Goal: Task Accomplishment & Management: Use online tool/utility

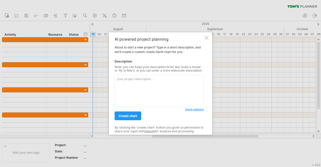
click at [147, 90] on textarea at bounding box center [159, 91] width 89 height 32
type textarea "I need to plan and write a grant proposal for a masters project."
click at [131, 118] on link "create chart" at bounding box center [128, 115] width 27 height 9
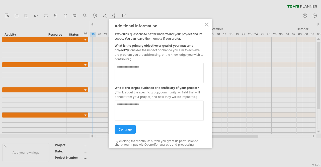
click at [162, 67] on textarea at bounding box center [159, 73] width 89 height 20
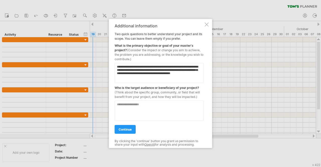
click at [144, 70] on textarea "**********" at bounding box center [159, 73] width 89 height 20
type textarea "**********"
click at [161, 103] on textarea at bounding box center [159, 110] width 89 height 20
type textarea "*"
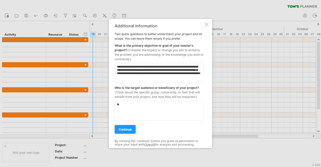
type textarea "*"
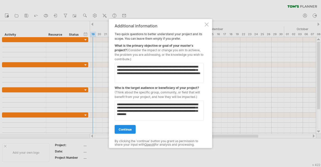
type textarea "**********"
click at [127, 128] on span "continue" at bounding box center [125, 129] width 13 height 4
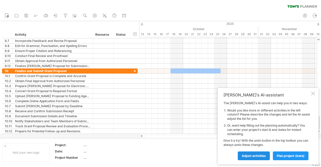
click at [262, 153] on link "Adjust activities" at bounding box center [254, 155] width 32 height 9
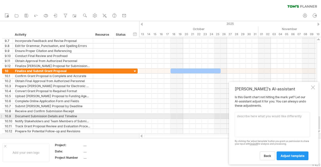
click at [297, 119] on textarea at bounding box center [272, 124] width 75 height 25
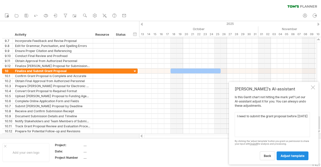
type textarea "I need to submit the grant proposal before [DATE]"
click at [298, 153] on link "adjust template" at bounding box center [293, 155] width 32 height 9
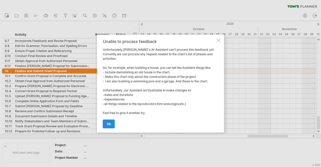
click at [112, 124] on link "ok" at bounding box center [109, 123] width 12 height 9
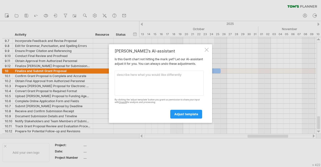
click at [205, 48] on div at bounding box center [207, 50] width 4 height 4
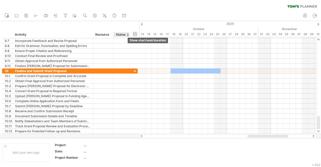
click at [134, 33] on div "hide start/end/duration show start/end/duration" at bounding box center [135, 33] width 5 height 5
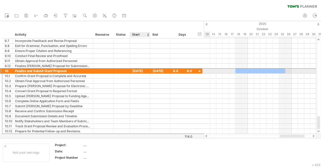
click at [142, 69] on div "[DATE]" at bounding box center [140, 70] width 20 height 5
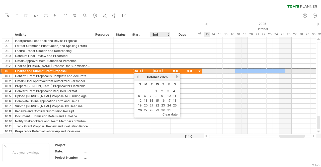
click at [162, 69] on div "[DATE]" at bounding box center [160, 70] width 20 height 5
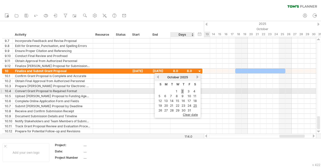
click at [182, 91] on link "2" at bounding box center [182, 91] width 3 height 5
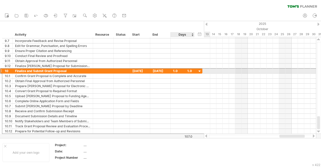
click at [174, 70] on div "1.0" at bounding box center [182, 70] width 19 height 5
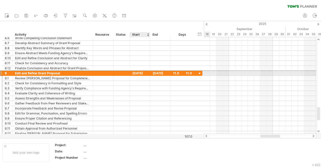
click at [139, 74] on div "[DATE]" at bounding box center [140, 73] width 20 height 5
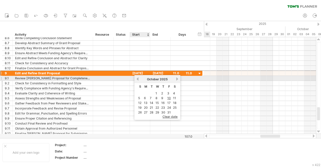
click at [139, 77] on link "previous" at bounding box center [138, 79] width 4 height 4
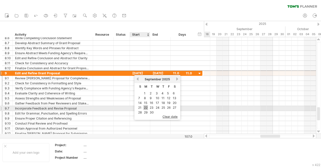
click at [146, 107] on link "22" at bounding box center [146, 107] width 5 height 5
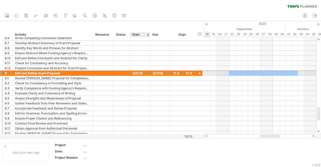
click at [143, 72] on div "[DATE]" at bounding box center [140, 73] width 20 height 5
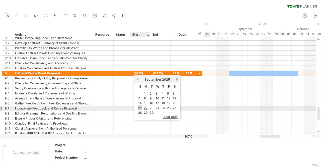
click at [139, 106] on link "21" at bounding box center [140, 107] width 4 height 5
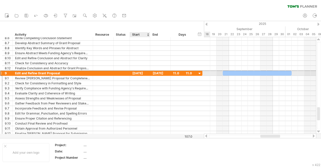
click at [141, 73] on div "[DATE]" at bounding box center [140, 73] width 20 height 5
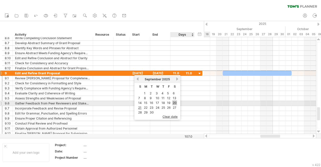
click at [175, 103] on link "20" at bounding box center [174, 102] width 5 height 5
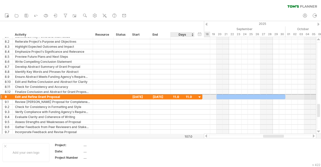
click at [186, 96] on div "11.0" at bounding box center [182, 96] width 19 height 5
type input "*"
click at [144, 96] on div "[DATE]" at bounding box center [140, 96] width 20 height 5
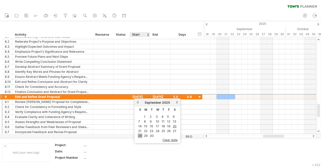
click at [141, 134] on link "28" at bounding box center [140, 135] width 5 height 5
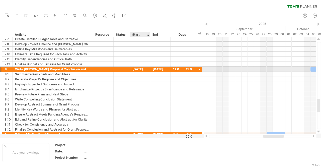
click at [135, 68] on div "[DATE]" at bounding box center [140, 69] width 20 height 5
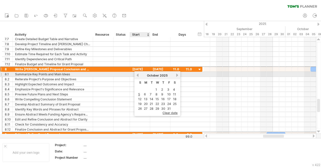
click at [137, 75] on link "previous" at bounding box center [138, 75] width 4 height 4
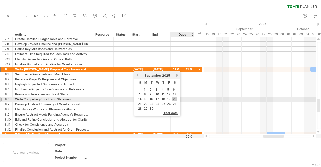
click at [174, 98] on link "20" at bounding box center [174, 99] width 5 height 5
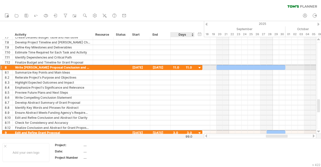
click at [175, 67] on div "11.0" at bounding box center [182, 67] width 19 height 5
type input "*"
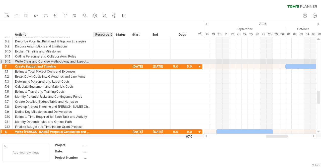
click at [98, 63] on div at bounding box center [103, 61] width 15 height 5
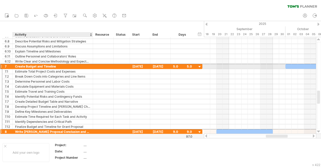
click at [95, 64] on div at bounding box center [103, 66] width 21 height 5
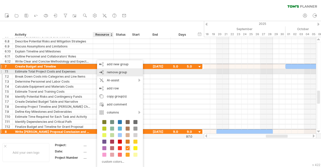
click at [107, 71] on span "remove group" at bounding box center [117, 72] width 20 height 4
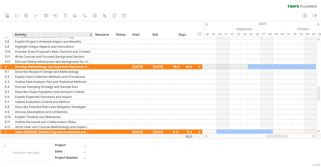
click at [83, 67] on div "Develop Methodology and Expected Outcomes Sections" at bounding box center [52, 66] width 75 height 5
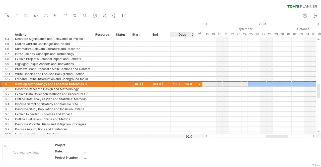
click at [177, 83] on div "16.0" at bounding box center [182, 84] width 19 height 5
click at [177, 83] on input "****" at bounding box center [178, 84] width 10 height 5
type input "**"
click at [178, 83] on div "40.0" at bounding box center [182, 84] width 19 height 5
type input "*"
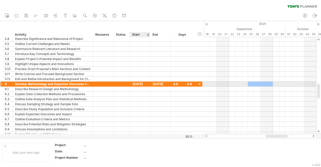
click at [142, 83] on div "[DATE]" at bounding box center [140, 84] width 20 height 5
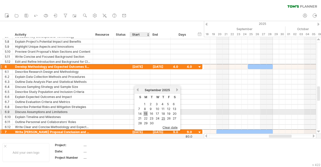
click at [147, 113] on link "15" at bounding box center [146, 113] width 4 height 5
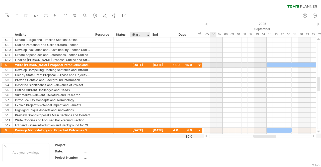
click at [143, 64] on div "[DATE]" at bounding box center [140, 64] width 20 height 5
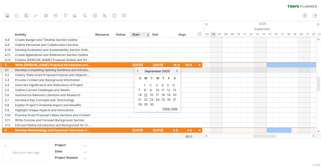
click at [136, 71] on link "previous" at bounding box center [138, 71] width 4 height 4
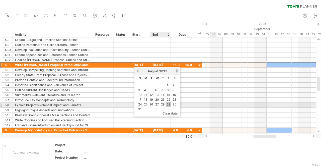
click at [169, 104] on link "29" at bounding box center [168, 104] width 5 height 5
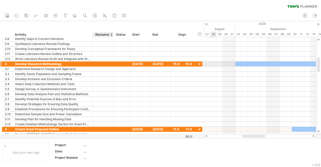
click at [96, 64] on div at bounding box center [103, 63] width 15 height 5
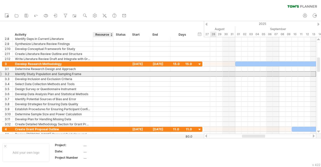
click at [81, 73] on div "Identify Study Population and Sampling Frame" at bounding box center [52, 74] width 75 height 5
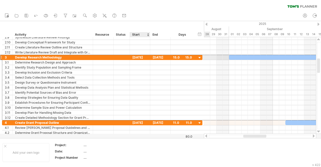
click at [139, 57] on div "[DATE]" at bounding box center [140, 57] width 20 height 5
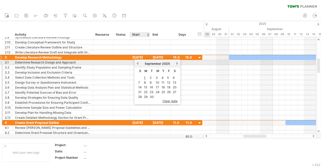
click at [139, 63] on link "previous" at bounding box center [138, 63] width 4 height 4
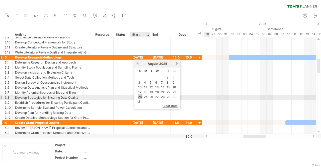
click at [140, 96] on link "24" at bounding box center [140, 96] width 5 height 5
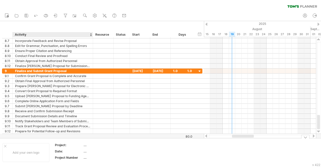
click at [86, 145] on div "...." at bounding box center [105, 145] width 42 height 4
click at [86, 145] on input "text" at bounding box center [104, 145] width 40 height 4
type input "**********"
click at [87, 151] on div "...." at bounding box center [105, 151] width 42 height 4
type input "**********"
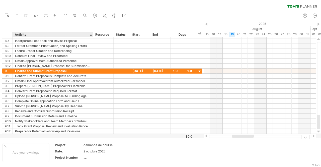
click at [89, 155] on div "...." at bounding box center [105, 157] width 42 height 4
type input "***"
click at [75, 149] on div "Date:" at bounding box center [69, 151] width 28 height 4
click at [70, 151] on input "*****" at bounding box center [68, 151] width 26 height 4
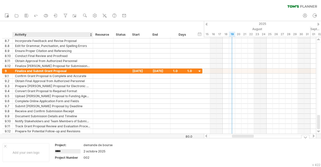
click at [72, 151] on input "*****" at bounding box center [68, 151] width 26 height 4
click at [5, 145] on div at bounding box center [5, 146] width 3 height 3
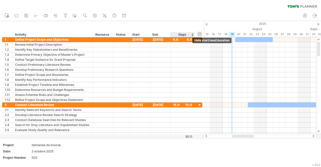
click at [198, 33] on div "hide start/end/duration show start/end/duration" at bounding box center [199, 33] width 5 height 5
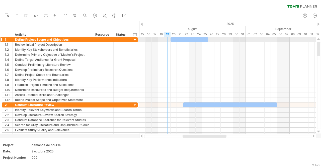
click at [136, 39] on div at bounding box center [135, 40] width 5 height 5
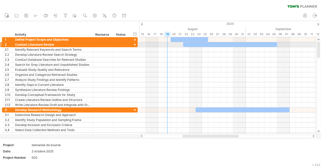
click at [134, 45] on div at bounding box center [135, 45] width 5 height 5
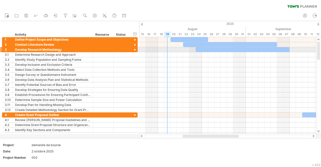
click at [134, 49] on div at bounding box center [135, 50] width 5 height 5
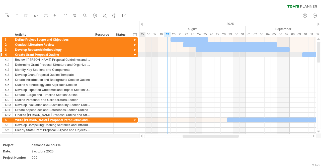
click at [134, 53] on div at bounding box center [135, 55] width 5 height 5
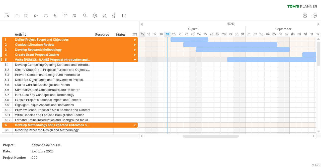
click at [134, 59] on div at bounding box center [135, 60] width 5 height 5
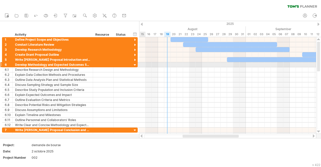
click at [134, 65] on div at bounding box center [135, 65] width 5 height 5
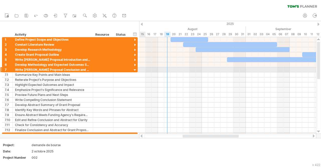
click at [134, 70] on div at bounding box center [135, 70] width 5 height 5
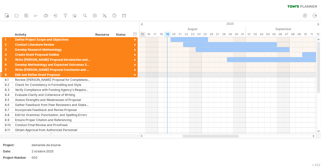
click at [134, 73] on div at bounding box center [135, 75] width 5 height 5
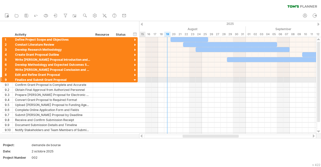
click at [134, 80] on div at bounding box center [135, 80] width 5 height 5
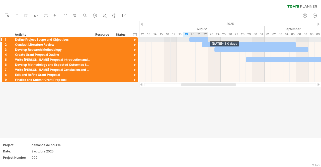
drag, startPoint x: 227, startPoint y: 38, endPoint x: 207, endPoint y: 40, distance: 19.7
click at [207, 40] on span at bounding box center [208, 39] width 2 height 5
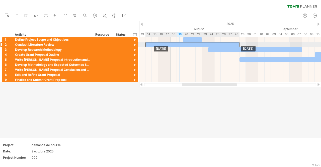
drag, startPoint x: 200, startPoint y: 44, endPoint x: 150, endPoint y: 46, distance: 50.5
click at [150, 46] on div "[DATE] [DATE]" at bounding box center [230, 59] width 182 height 45
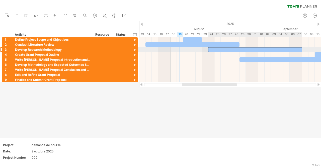
click at [221, 49] on div at bounding box center [255, 49] width 94 height 5
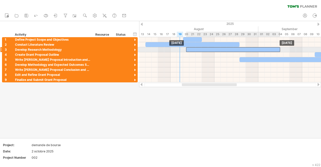
drag, startPoint x: 221, startPoint y: 49, endPoint x: 198, endPoint y: 49, distance: 23.1
click at [198, 49] on div at bounding box center [233, 49] width 94 height 5
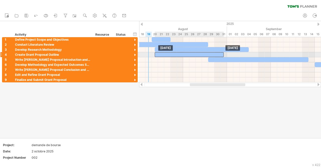
drag, startPoint x: 290, startPoint y: 53, endPoint x: 161, endPoint y: 53, distance: 128.7
click at [161, 53] on div at bounding box center [189, 54] width 69 height 5
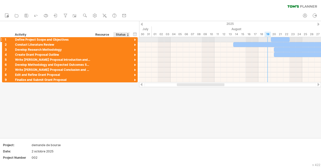
click at [135, 38] on div at bounding box center [135, 40] width 5 height 5
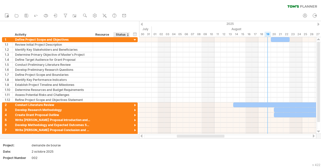
click at [124, 35] on div "Status" at bounding box center [121, 34] width 11 height 5
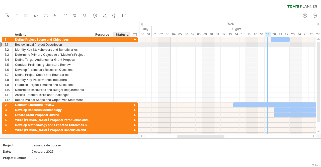
click at [124, 44] on div at bounding box center [121, 44] width 11 height 5
type input "****"
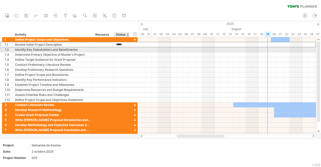
click at [124, 48] on div at bounding box center [121, 49] width 11 height 5
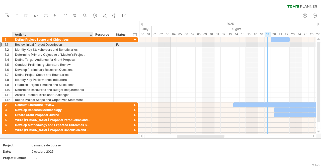
click at [60, 45] on div "Review Initial Project Description" at bounding box center [52, 44] width 75 height 5
click at [60, 45] on input "**********" at bounding box center [52, 44] width 75 height 5
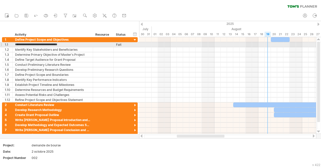
click at [2, 45] on div at bounding box center [1, 44] width 2 height 5
click at [3, 45] on div "1.1" at bounding box center [7, 44] width 10 height 5
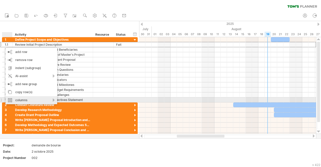
click at [53, 100] on div "columns" at bounding box center [32, 100] width 52 height 8
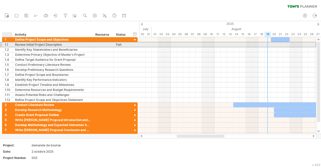
click at [119, 46] on div "Fait" at bounding box center [121, 44] width 11 height 5
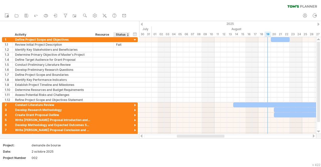
click at [119, 34] on div "Status" at bounding box center [121, 34] width 11 height 5
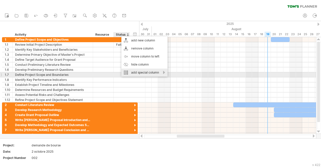
click at [149, 73] on div "add special column" at bounding box center [144, 72] width 46 height 8
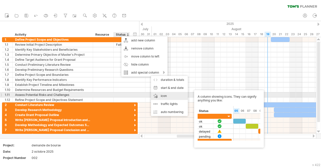
click at [166, 93] on div "icon A column showing icons. They can signify anything you like:" at bounding box center [169, 96] width 37 height 8
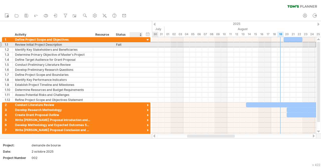
click at [145, 43] on div "**********" at bounding box center [76, 44] width 149 height 5
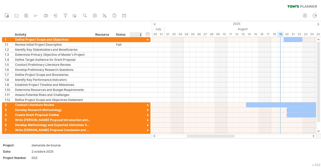
click at [137, 34] on div at bounding box center [136, 34] width 8 height 5
click at [140, 34] on div at bounding box center [140, 34] width 2 height 5
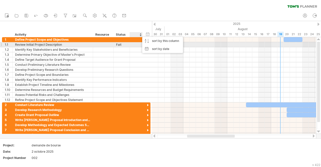
click at [135, 44] on div at bounding box center [136, 44] width 5 height 4
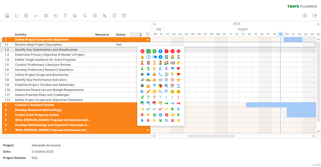
click at [147, 51] on span at bounding box center [148, 51] width 5 height 5
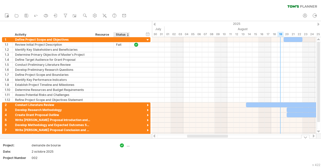
click at [128, 145] on div "...." at bounding box center [140, 145] width 27 height 4
type input "****"
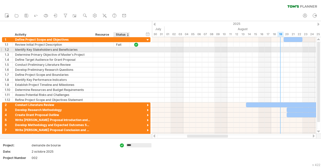
click at [122, 49] on div at bounding box center [121, 49] width 11 height 5
click at [137, 51] on div at bounding box center [136, 49] width 5 height 4
click at [71, 48] on div "Identify Key Stakeholders and Beneficiaries" at bounding box center [52, 49] width 75 height 5
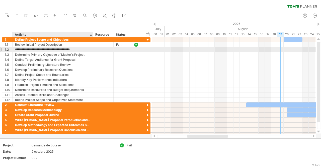
type input "**********"
click at [6, 48] on div "1.2" at bounding box center [9, 49] width 8 height 5
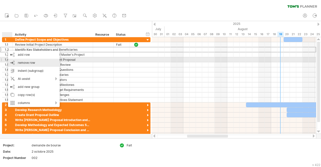
click at [18, 60] on div "remove row remove selected rows" at bounding box center [34, 63] width 52 height 8
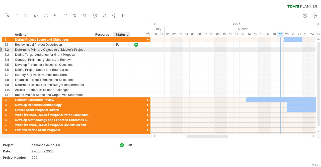
click at [121, 47] on div at bounding box center [121, 49] width 11 height 5
type input "****"
click at [137, 50] on div at bounding box center [136, 49] width 5 height 4
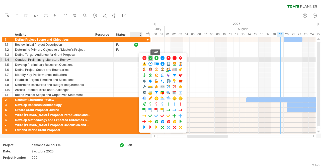
click at [151, 59] on span at bounding box center [150, 58] width 5 height 5
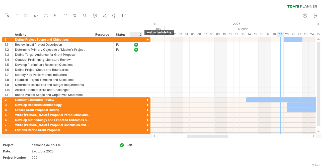
click at [140, 36] on div at bounding box center [140, 34] width 2 height 5
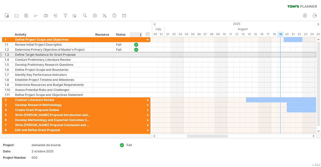
click at [118, 53] on div at bounding box center [121, 54] width 11 height 5
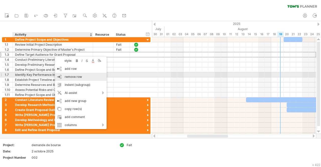
click at [74, 75] on div "remove row remove selected rows" at bounding box center [81, 77] width 52 height 8
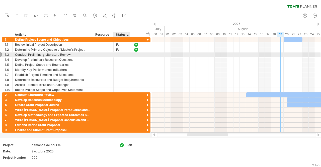
click at [116, 54] on div at bounding box center [121, 54] width 11 height 5
click at [116, 54] on input "text" at bounding box center [121, 54] width 11 height 5
type input "****"
click at [135, 55] on div at bounding box center [136, 54] width 5 height 4
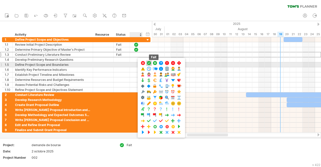
click at [148, 64] on span at bounding box center [149, 63] width 5 height 5
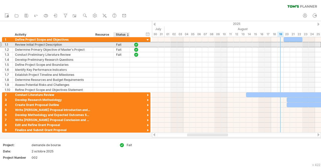
click at [120, 44] on div "Fait" at bounding box center [121, 44] width 11 height 5
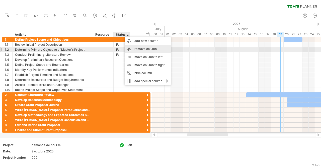
click at [134, 49] on div "remove column" at bounding box center [148, 49] width 46 height 8
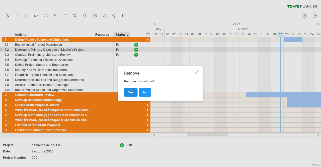
click at [128, 92] on span "yes" at bounding box center [131, 92] width 6 height 4
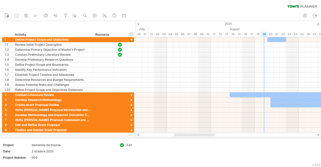
click at [119, 34] on div at bounding box center [120, 34] width 8 height 5
type input "****"
click at [104, 34] on div "Resource" at bounding box center [102, 34] width 15 height 5
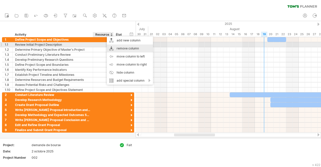
click at [117, 46] on div "remove column" at bounding box center [130, 48] width 46 height 8
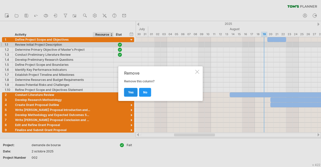
click at [131, 92] on span "yes" at bounding box center [131, 92] width 6 height 4
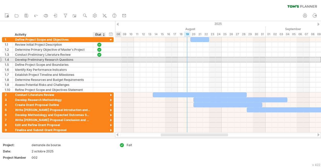
click at [99, 60] on div at bounding box center [99, 59] width 5 height 4
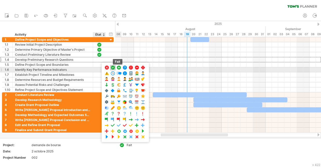
click at [111, 68] on span at bounding box center [112, 67] width 5 height 5
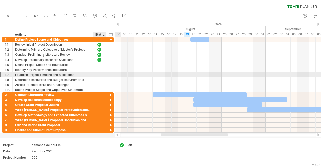
click at [102, 74] on div at bounding box center [99, 74] width 13 height 5
click at [101, 76] on div at bounding box center [99, 75] width 5 height 4
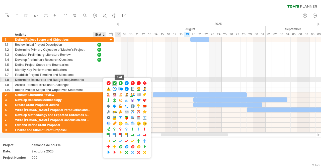
click at [112, 82] on span at bounding box center [114, 83] width 5 height 5
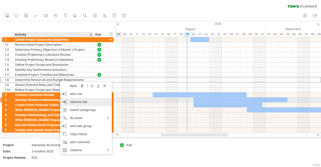
click at [67, 100] on div "remove row remove selected rows" at bounding box center [86, 102] width 52 height 8
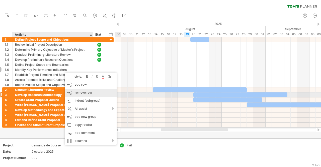
click at [81, 95] on div "remove row remove selected rows" at bounding box center [91, 93] width 52 height 8
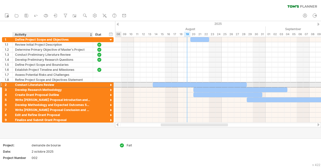
click at [88, 86] on div "Conduct Literature Review" at bounding box center [52, 84] width 75 height 5
click at [111, 84] on div at bounding box center [111, 85] width 5 height 5
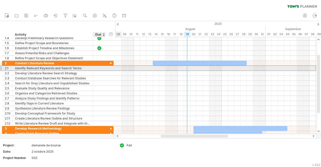
click at [99, 68] on div at bounding box center [99, 68] width 5 height 4
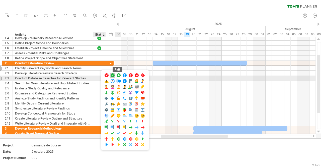
click at [112, 76] on span at bounding box center [112, 75] width 5 height 5
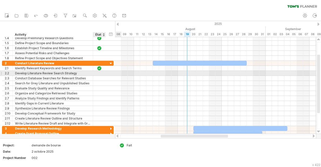
click at [104, 75] on div at bounding box center [105, 73] width 3 height 5
click at [101, 74] on div at bounding box center [99, 73] width 5 height 4
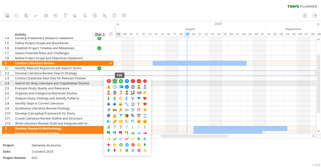
click at [113, 81] on span at bounding box center [114, 81] width 5 height 5
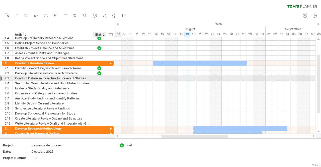
click at [103, 77] on div at bounding box center [99, 78] width 13 height 5
click at [99, 78] on div at bounding box center [99, 78] width 5 height 4
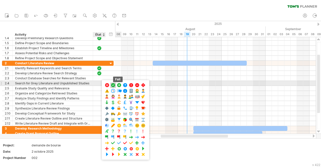
click at [113, 84] on span at bounding box center [113, 85] width 5 height 5
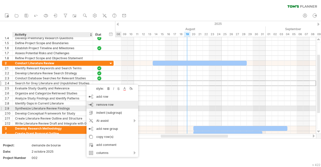
click at [102, 106] on div "remove row remove selected rows" at bounding box center [113, 105] width 52 height 8
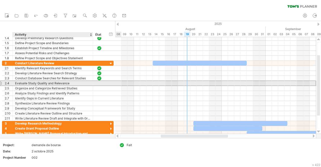
click at [75, 85] on div "Evaluate Study Quality and Relevance" at bounding box center [52, 83] width 75 height 5
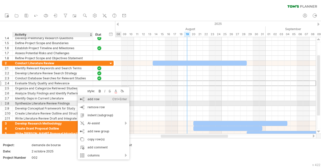
click at [89, 102] on div "add row Ctrl+Enter Cmd+Enter" at bounding box center [104, 99] width 52 height 8
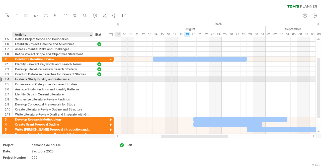
click at [64, 80] on div "Evaluate Study Quality and Relevance" at bounding box center [52, 79] width 75 height 5
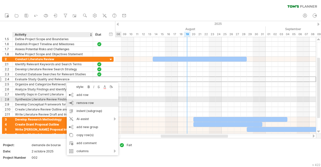
click at [80, 101] on span "remove row" at bounding box center [85, 103] width 17 height 4
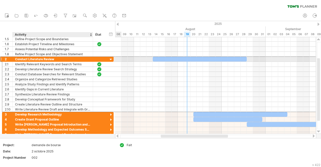
click at [54, 58] on div "Conduct Literature Review" at bounding box center [52, 59] width 75 height 5
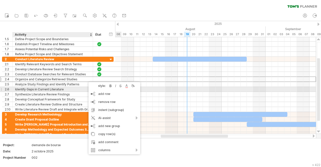
click at [68, 87] on div "Identify Gaps in Current Literature" at bounding box center [52, 89] width 75 height 5
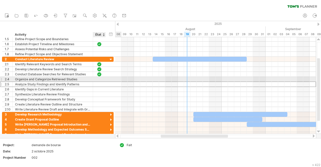
click at [102, 82] on div at bounding box center [99, 84] width 13 height 5
click at [100, 80] on div at bounding box center [99, 79] width 5 height 4
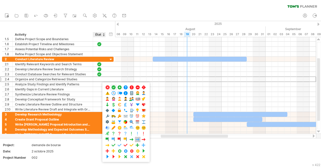
click at [137, 137] on span at bounding box center [137, 139] width 5 height 5
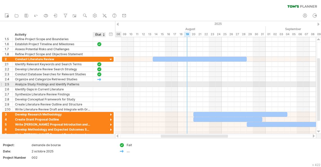
click at [97, 84] on div at bounding box center [99, 84] width 5 height 4
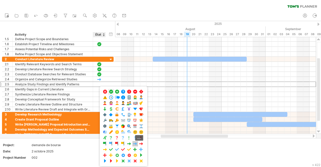
click at [133, 143] on span at bounding box center [135, 143] width 5 height 5
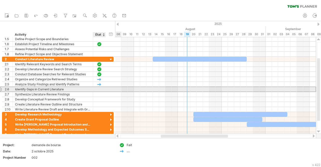
click at [98, 89] on div at bounding box center [99, 89] width 5 height 4
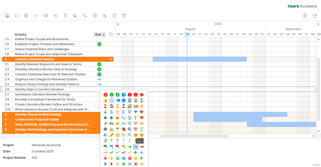
click at [135, 147] on span at bounding box center [135, 146] width 5 height 5
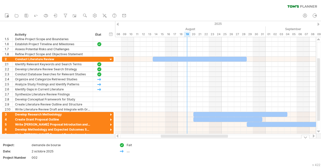
click at [128, 151] on div "...." at bounding box center [140, 151] width 27 height 4
type input "********"
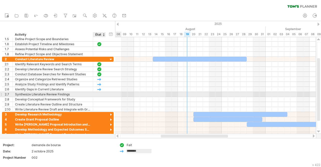
click at [97, 94] on div at bounding box center [99, 94] width 5 height 4
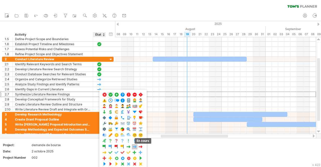
click at [135, 146] on span at bounding box center [134, 146] width 5 height 5
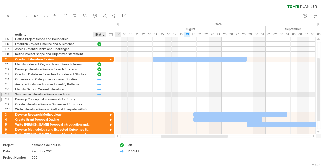
click at [100, 97] on div at bounding box center [99, 99] width 5 height 4
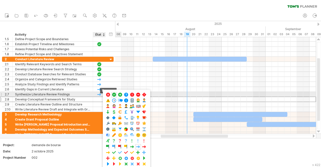
click at [99, 94] on div at bounding box center [99, 94] width 5 height 4
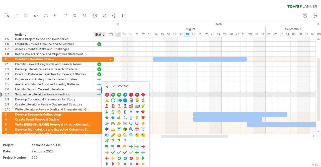
click at [99, 94] on div at bounding box center [99, 94] width 5 height 4
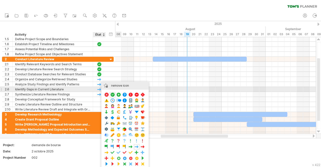
click at [115, 89] on div "remove icon" at bounding box center [124, 86] width 47 height 8
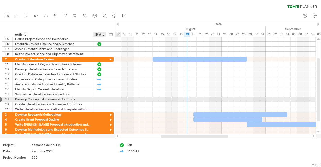
click at [102, 99] on div at bounding box center [99, 99] width 13 height 5
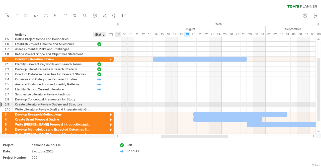
click at [102, 104] on div at bounding box center [99, 104] width 13 height 5
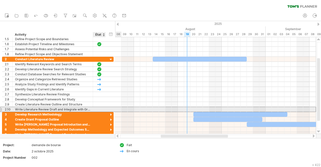
click at [103, 110] on div at bounding box center [99, 109] width 13 height 5
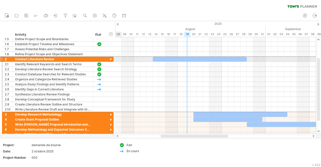
click at [1, 58] on div at bounding box center [1, 58] width 2 height 5
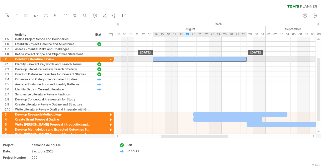
click at [162, 58] on div at bounding box center [200, 59] width 94 height 5
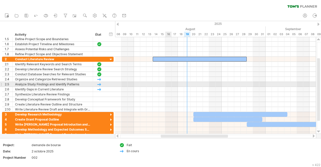
click at [171, 86] on div at bounding box center [215, 84] width 201 height 5
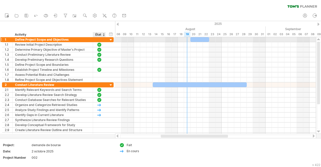
click at [111, 39] on div at bounding box center [111, 40] width 5 height 5
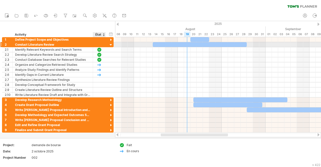
click at [111, 45] on div at bounding box center [111, 45] width 5 height 5
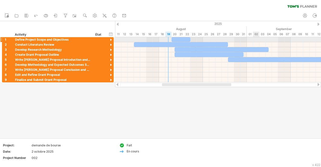
click at [255, 39] on div at bounding box center [218, 39] width 206 height 5
drag, startPoint x: 257, startPoint y: 39, endPoint x: 306, endPoint y: 40, distance: 48.7
click at [306, 40] on div at bounding box center [218, 39] width 206 height 5
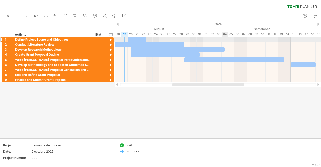
drag, startPoint x: 222, startPoint y: 39, endPoint x: 266, endPoint y: 37, distance: 44.4
click at [266, 37] on div at bounding box center [218, 39] width 206 height 5
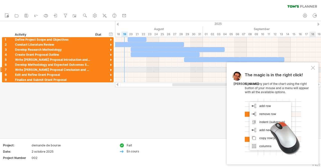
click at [314, 69] on div at bounding box center [313, 68] width 4 height 4
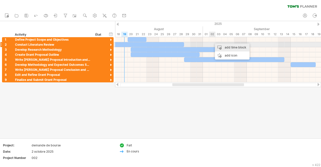
click at [219, 47] on div "add time block" at bounding box center [232, 47] width 35 height 8
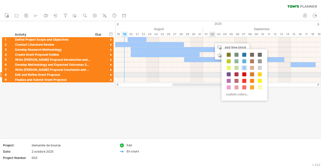
click at [253, 75] on span at bounding box center [252, 74] width 4 height 4
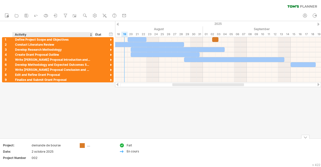
click at [82, 146] on div "Trying to reach [DOMAIN_NAME] Connected again... 0% clear filter new 1" at bounding box center [160, 83] width 321 height 167
click at [88, 145] on div "...." at bounding box center [100, 145] width 27 height 4
type input "*****"
click at [97, 144] on div "École<" at bounding box center [100, 145] width 27 height 4
type input "*****"
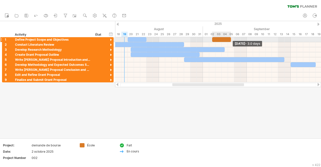
drag, startPoint x: 219, startPoint y: 39, endPoint x: 231, endPoint y: 41, distance: 12.7
click at [231, 41] on span at bounding box center [231, 39] width 2 height 5
click at [225, 41] on div at bounding box center [221, 39] width 19 height 5
drag, startPoint x: 230, startPoint y: 39, endPoint x: 227, endPoint y: 39, distance: 3.5
click at [227, 39] on span at bounding box center [228, 39] width 2 height 5
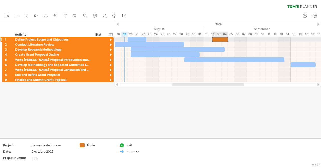
click at [223, 39] on div at bounding box center [220, 39] width 16 height 5
click at [224, 40] on div "*******" at bounding box center [220, 39] width 16 height 5
click at [245, 40] on div at bounding box center [218, 39] width 206 height 5
click at [220, 41] on div "*******" at bounding box center [220, 39] width 16 height 5
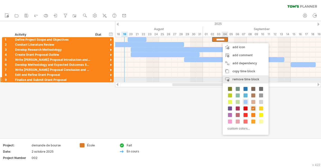
click at [252, 81] on div "remove time block remove selected items" at bounding box center [246, 79] width 46 height 8
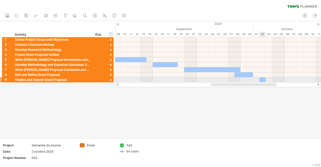
click at [261, 79] on div at bounding box center [262, 79] width 6 height 5
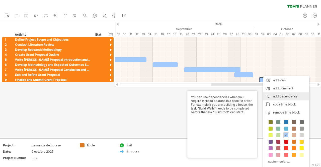
click at [281, 96] on div "add dependency You can use dependencies when you require tasks to be done in a …" at bounding box center [286, 96] width 46 height 8
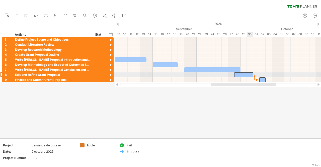
click at [247, 75] on div at bounding box center [243, 74] width 19 height 5
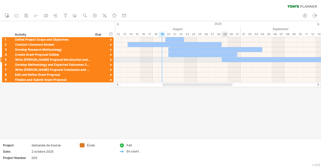
click at [225, 58] on div at bounding box center [272, 59] width 100 height 5
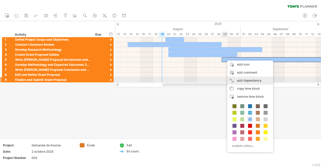
click at [243, 78] on div "add dependency You can use dependencies when you require tasks to be done in a …" at bounding box center [250, 81] width 46 height 8
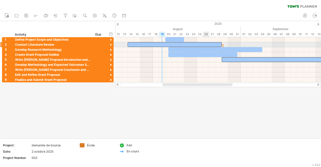
click at [206, 43] on div at bounding box center [175, 44] width 94 height 5
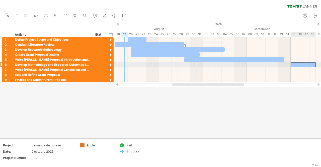
click at [299, 65] on div at bounding box center [303, 64] width 25 height 5
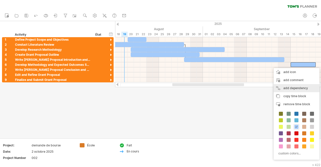
click at [296, 88] on div "add dependency You can use dependencies when you require tasks to be done in a …" at bounding box center [297, 88] width 46 height 8
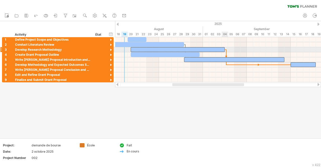
click at [224, 49] on span at bounding box center [225, 49] width 2 height 5
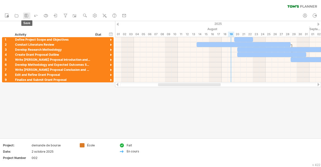
click at [27, 16] on icon at bounding box center [26, 15] width 5 height 5
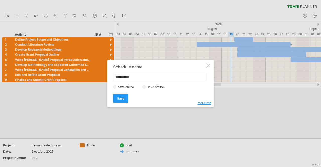
click at [145, 81] on input "**********" at bounding box center [160, 77] width 94 height 8
type input "**********"
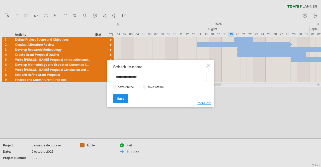
click at [121, 97] on span "Save" at bounding box center [120, 99] width 7 height 4
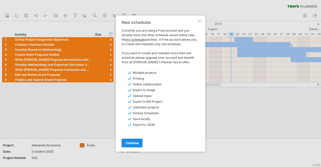
click at [132, 144] on link "continue" at bounding box center [132, 142] width 21 height 9
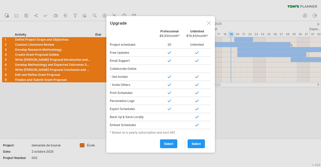
drag, startPoint x: 210, startPoint y: 18, endPoint x: 209, endPoint y: 21, distance: 3.5
click at [209, 21] on div "Upgrade Personal Free Professional $9,95/month* Unlimited $19,95/month* Project…" at bounding box center [160, 84] width 109 height 136
click at [209, 21] on div at bounding box center [209, 23] width 4 height 4
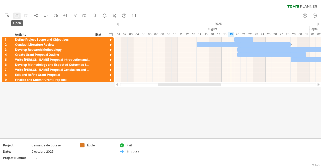
click at [15, 15] on icon at bounding box center [16, 15] width 5 height 5
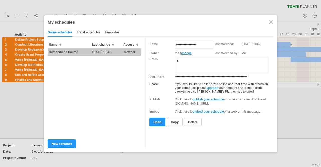
click at [94, 33] on div "local schedules" at bounding box center [88, 33] width 23 height 8
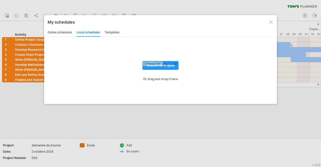
click at [69, 33] on div "online schedules" at bounding box center [60, 33] width 24 height 8
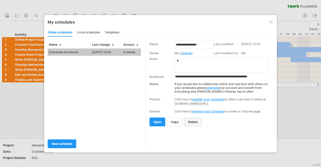
click at [193, 121] on span "delete" at bounding box center [193, 122] width 10 height 4
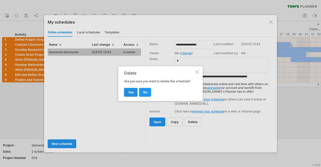
click at [128, 92] on link "yes" at bounding box center [131, 92] width 14 height 9
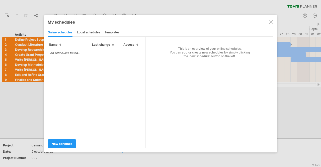
click at [16, 15] on div at bounding box center [160, 83] width 321 height 167
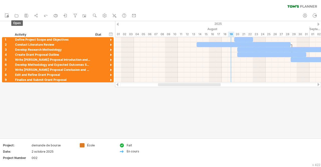
click at [16, 15] on icon at bounding box center [16, 15] width 5 height 5
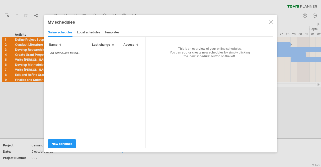
click at [23, 14] on div at bounding box center [160, 83] width 321 height 167
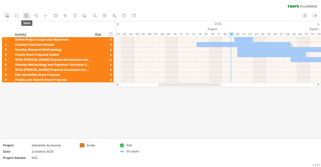
click at [26, 16] on rect at bounding box center [26, 16] width 1 height 1
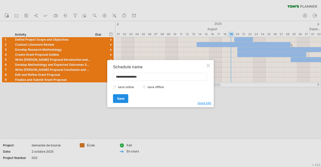
click at [121, 98] on span "Save" at bounding box center [120, 99] width 7 height 4
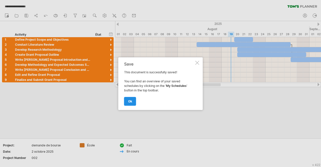
click at [132, 101] on span "ok" at bounding box center [130, 101] width 4 height 4
